Goal: Task Accomplishment & Management: Use online tool/utility

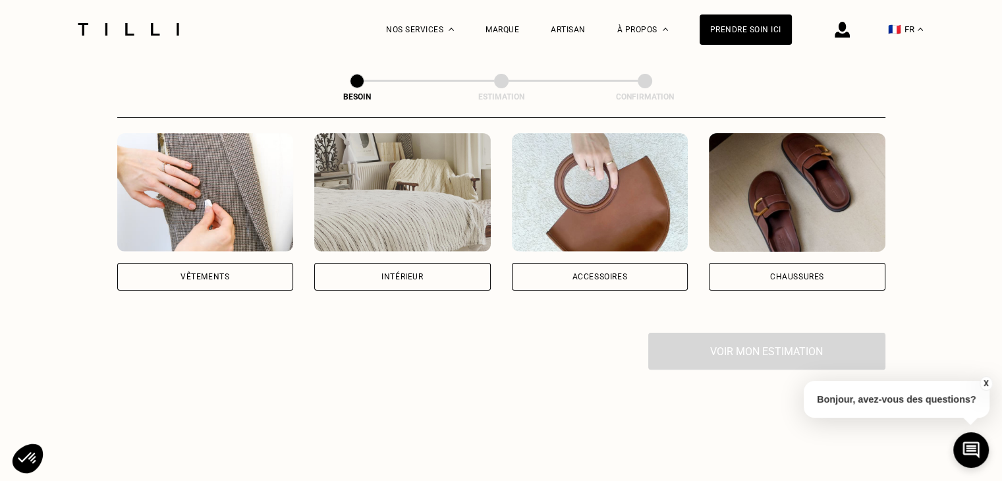
scroll to position [198, 0]
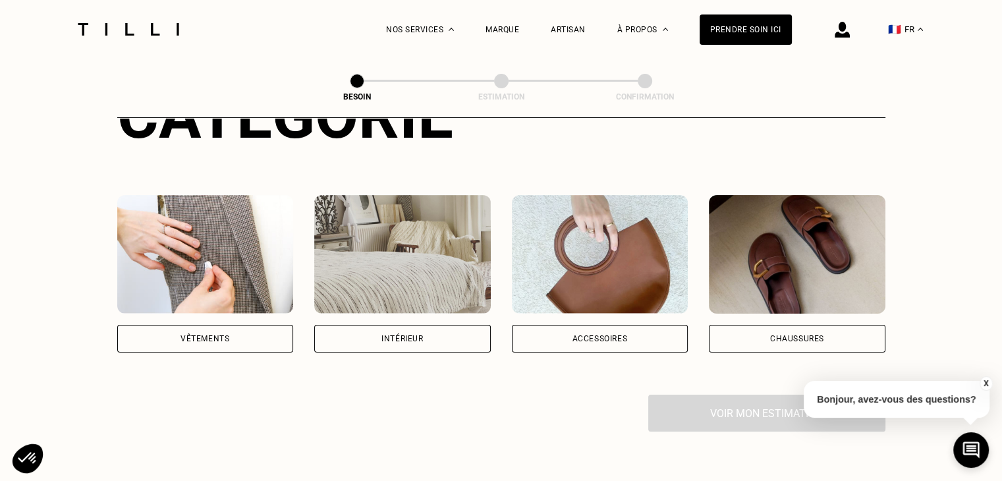
click at [171, 256] on img at bounding box center [205, 254] width 177 height 119
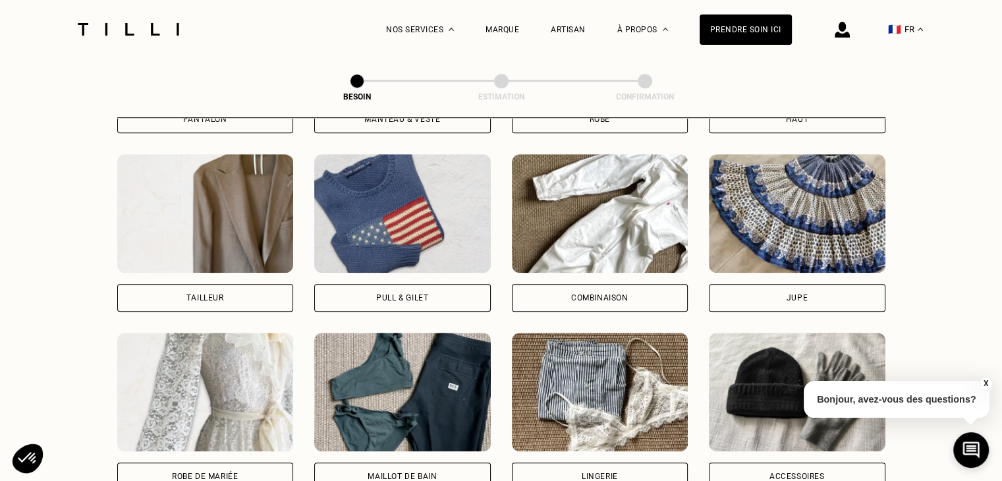
scroll to position [776, 0]
click at [387, 267] on div "Pull & gilet" at bounding box center [402, 232] width 177 height 157
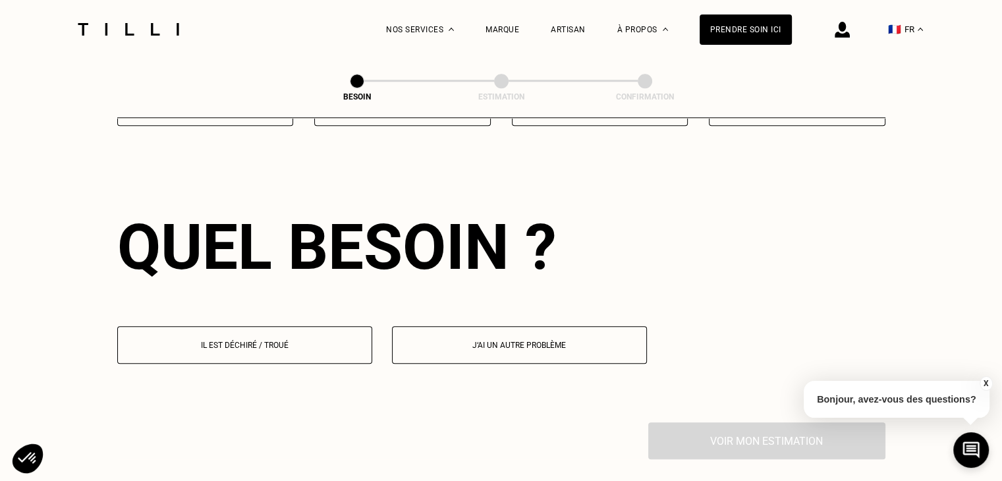
scroll to position [1146, 0]
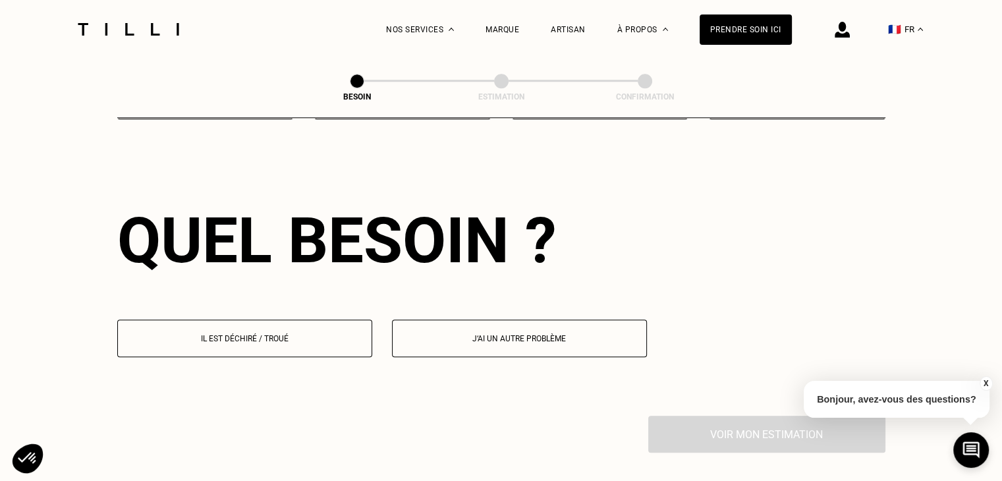
click at [327, 320] on button "Il est déchiré / troué" at bounding box center [244, 339] width 255 height 38
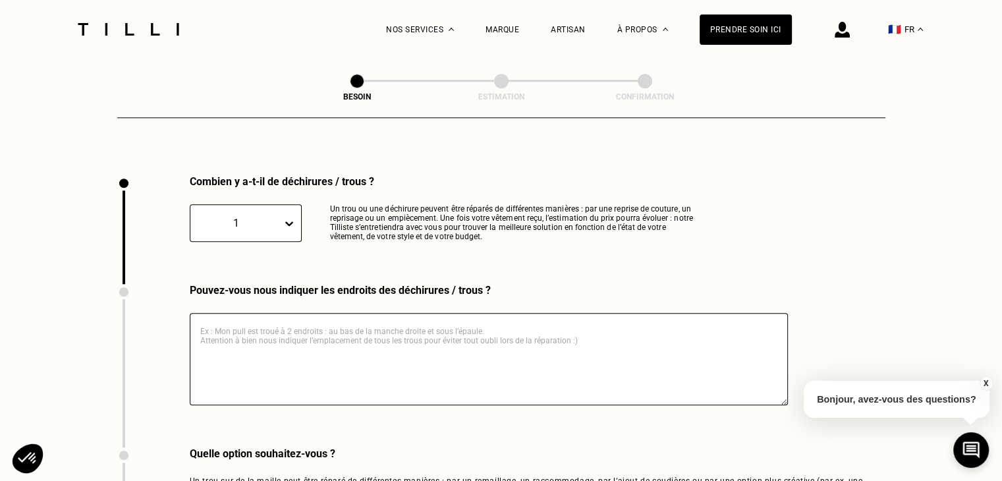
scroll to position [1402, 0]
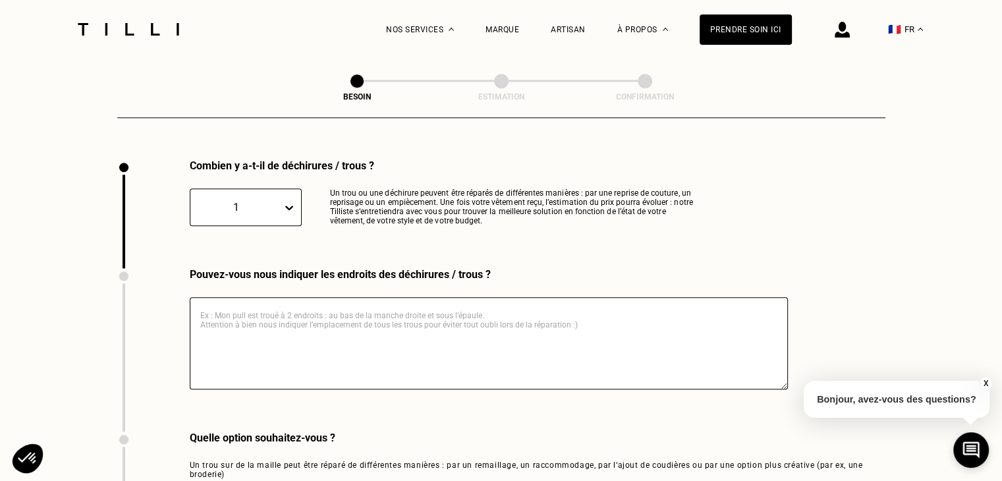
click at [287, 206] on icon at bounding box center [289, 208] width 8 height 5
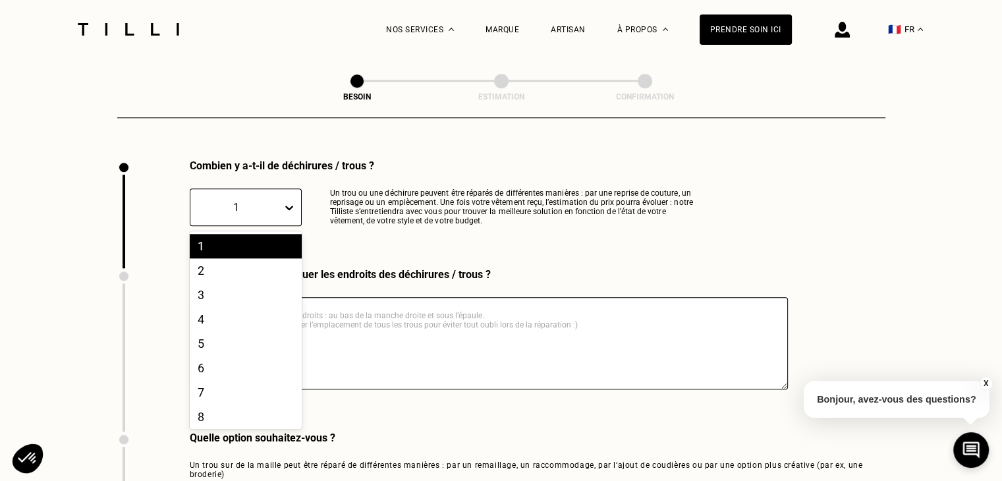
click at [287, 206] on icon at bounding box center [289, 208] width 8 height 5
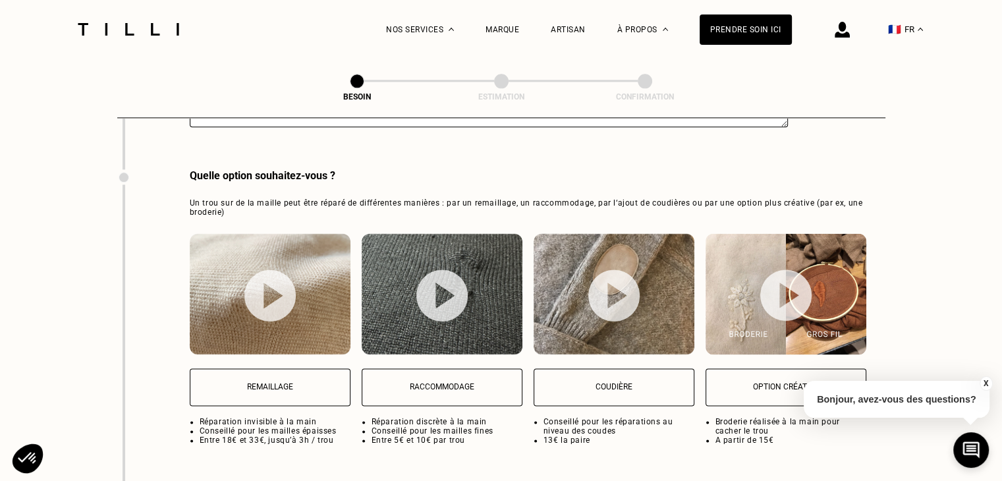
scroll to position [1665, 0]
click at [457, 279] on img at bounding box center [441, 295] width 51 height 52
select select "FR"
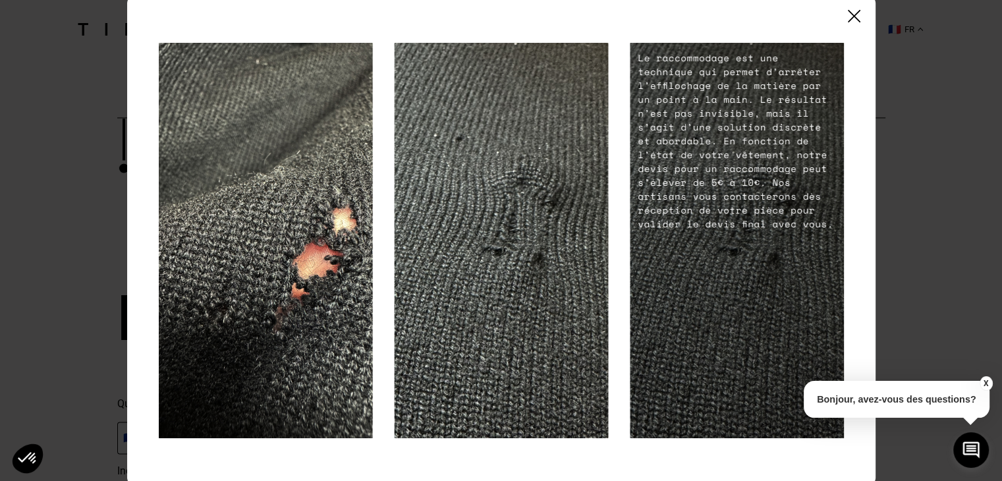
scroll to position [1995, 0]
click at [855, 16] on img at bounding box center [854, 16] width 13 height 13
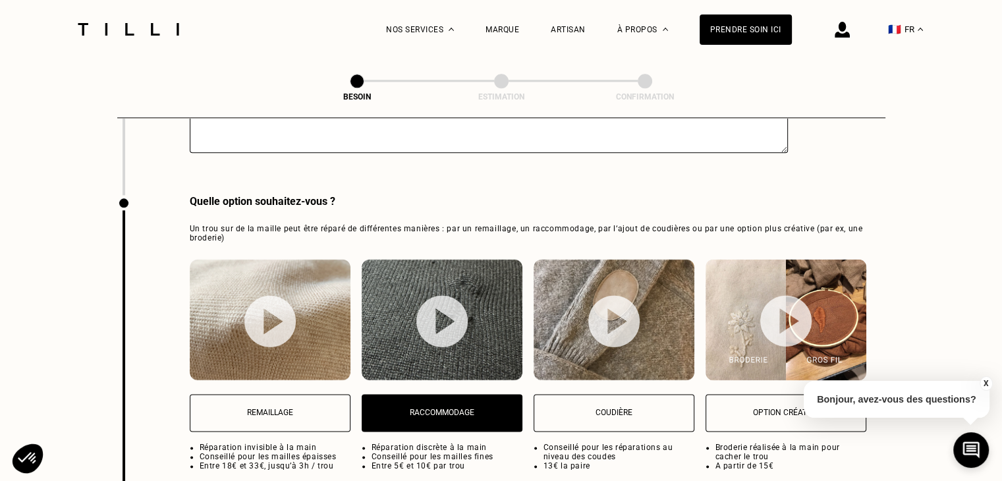
click at [266, 336] on img at bounding box center [270, 319] width 161 height 121
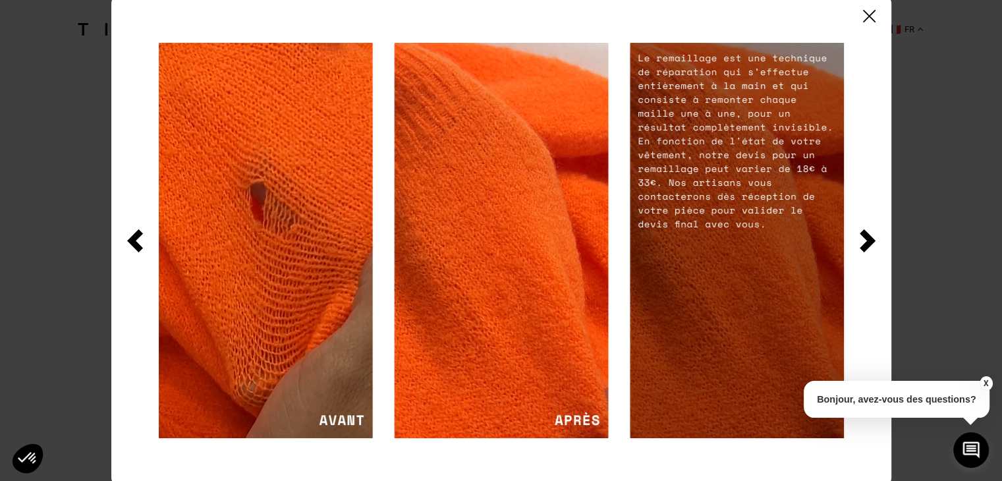
click at [867, 18] on img at bounding box center [869, 16] width 13 height 13
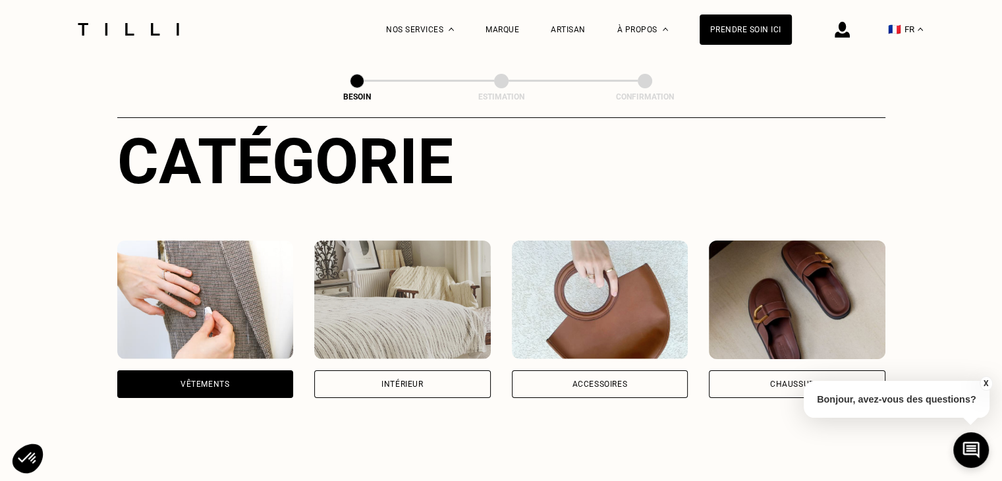
scroll to position [0, 0]
